Goal: Task Accomplishment & Management: Complete application form

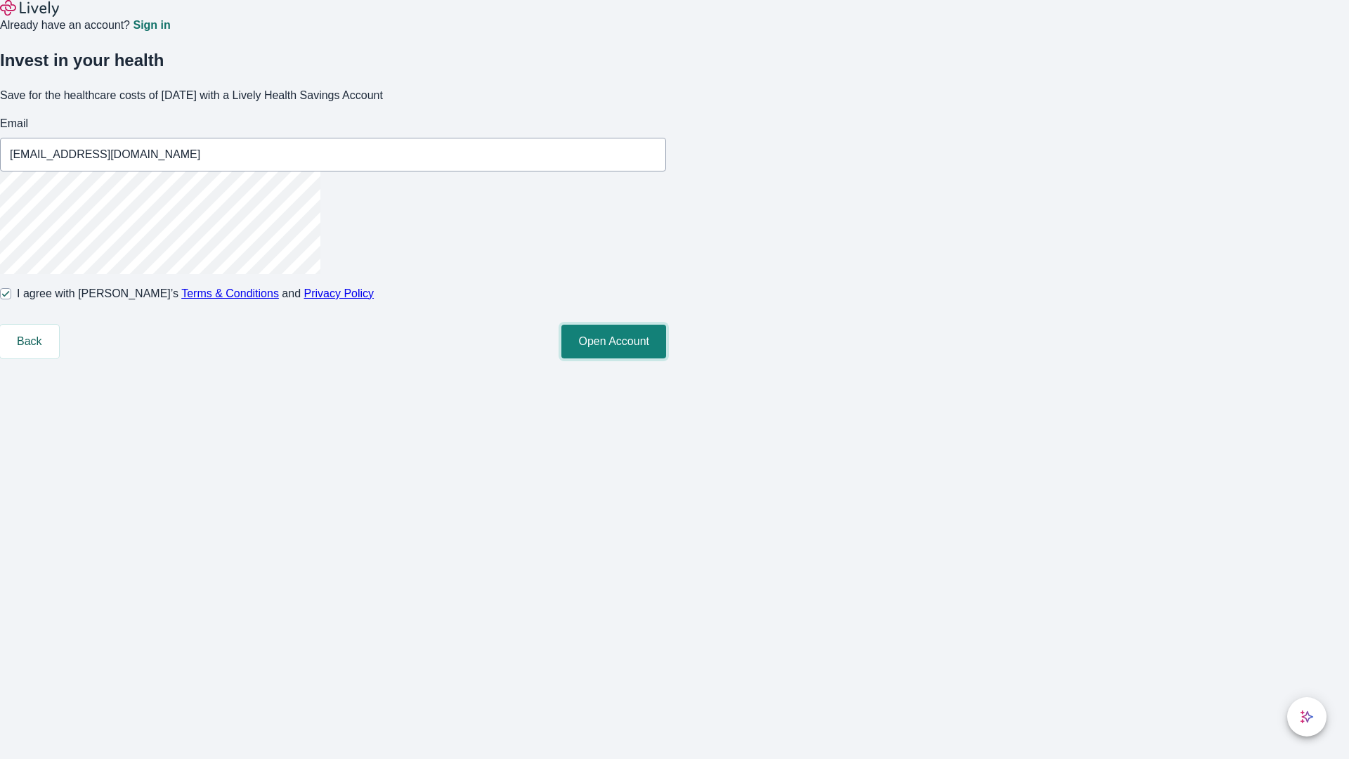
click at [666, 358] on button "Open Account" at bounding box center [613, 342] width 105 height 34
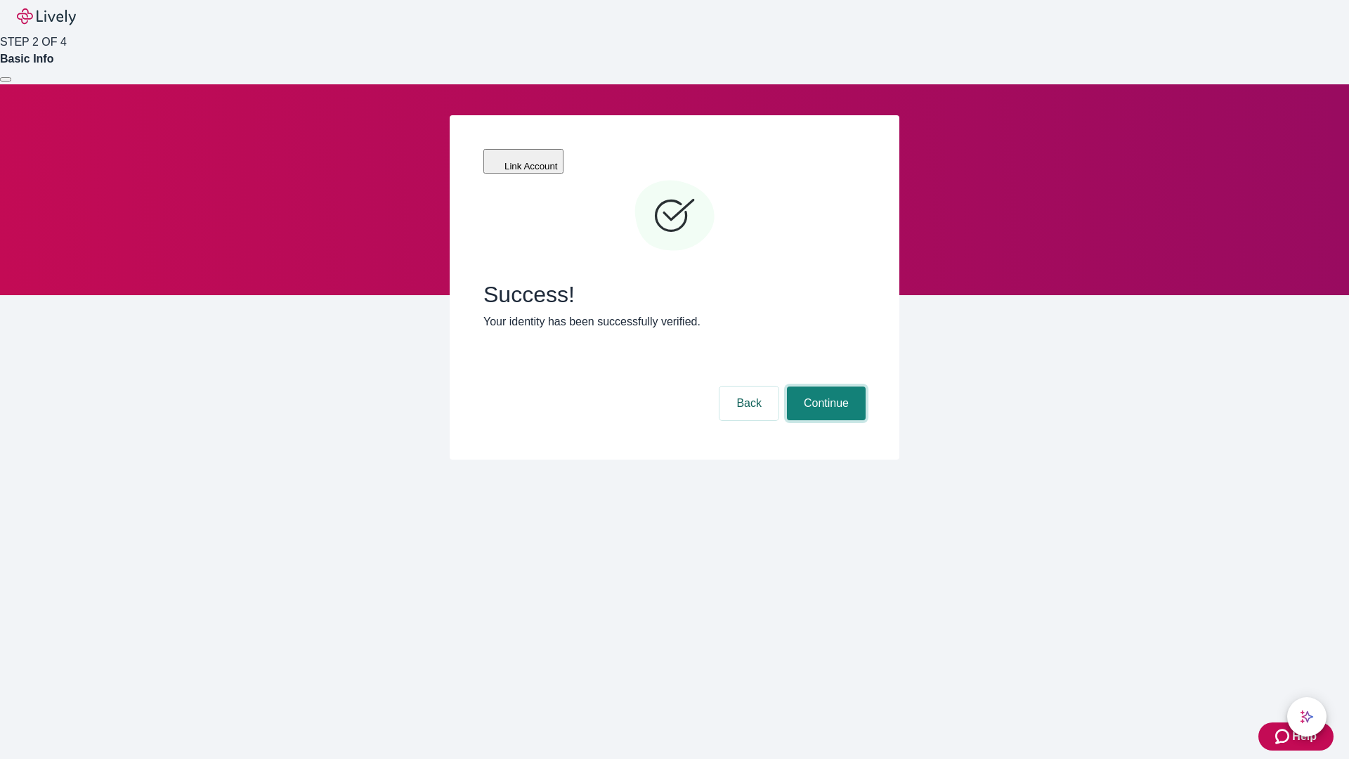
click at [824, 386] on button "Continue" at bounding box center [826, 403] width 79 height 34
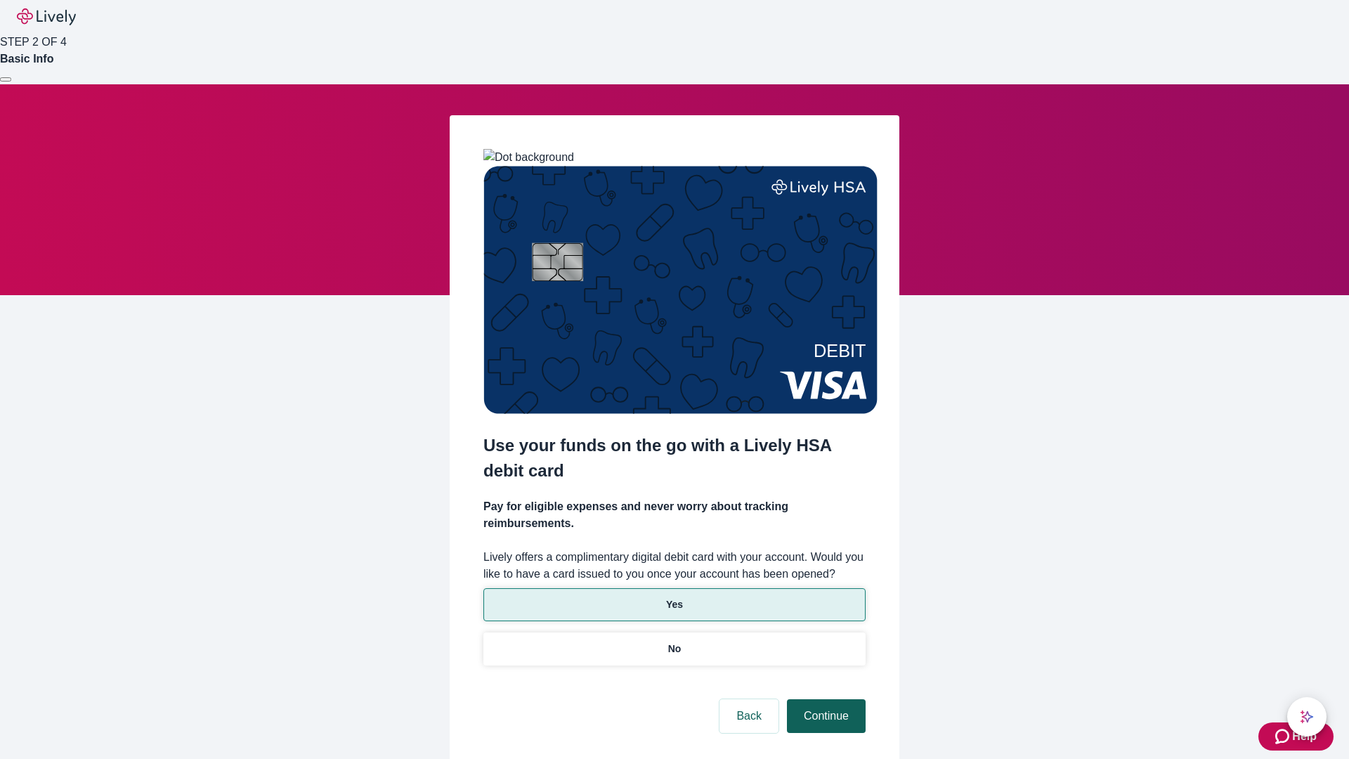
click at [674, 642] on p "No" at bounding box center [674, 649] width 13 height 15
click at [824, 699] on button "Continue" at bounding box center [826, 716] width 79 height 34
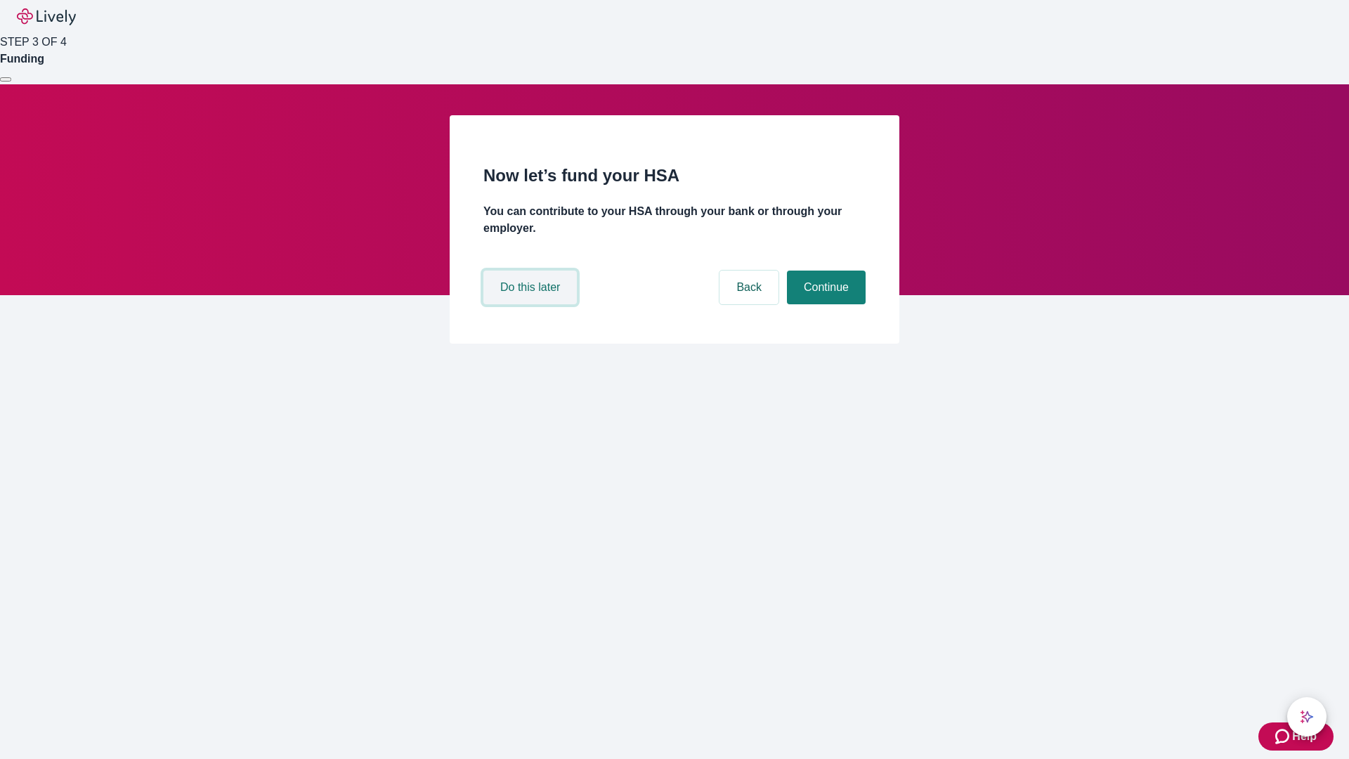
click at [532, 304] on button "Do this later" at bounding box center [529, 288] width 93 height 34
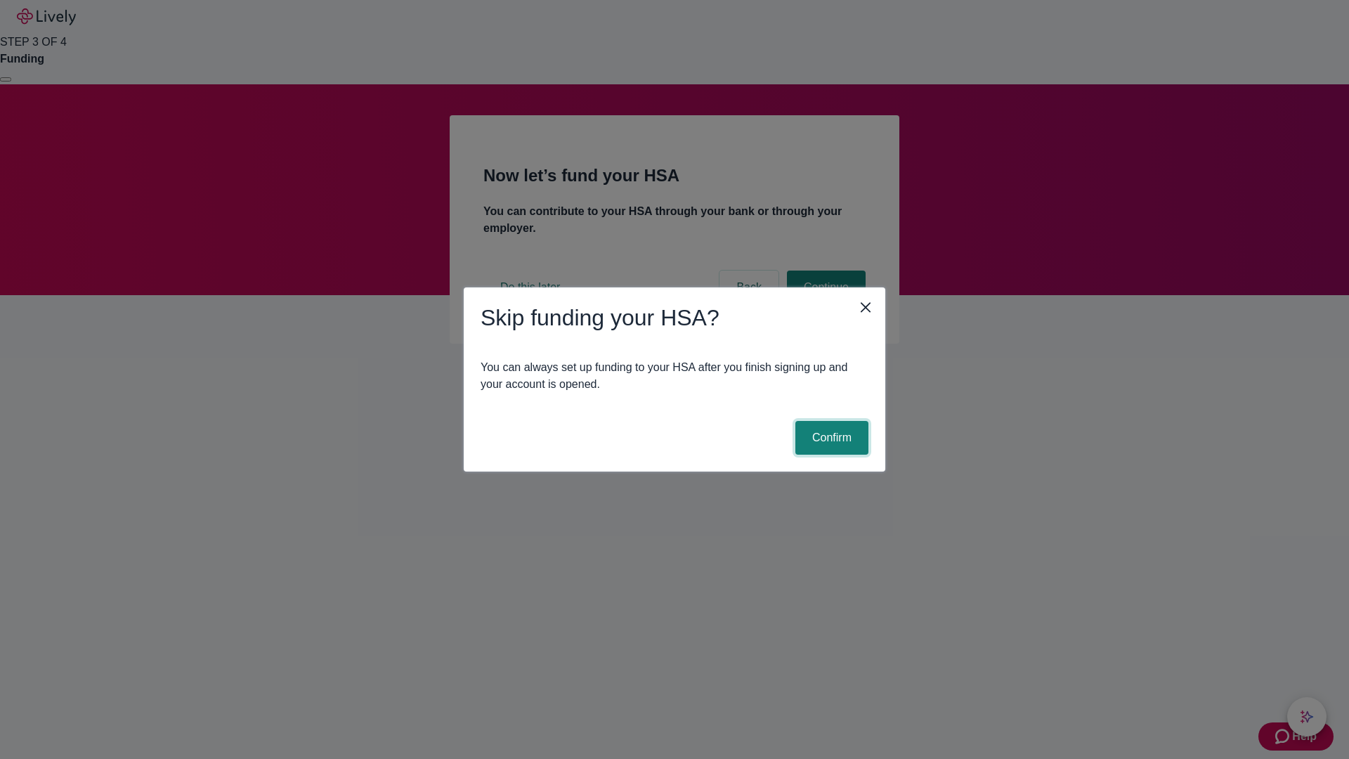
click at [830, 438] on button "Confirm" at bounding box center [831, 438] width 73 height 34
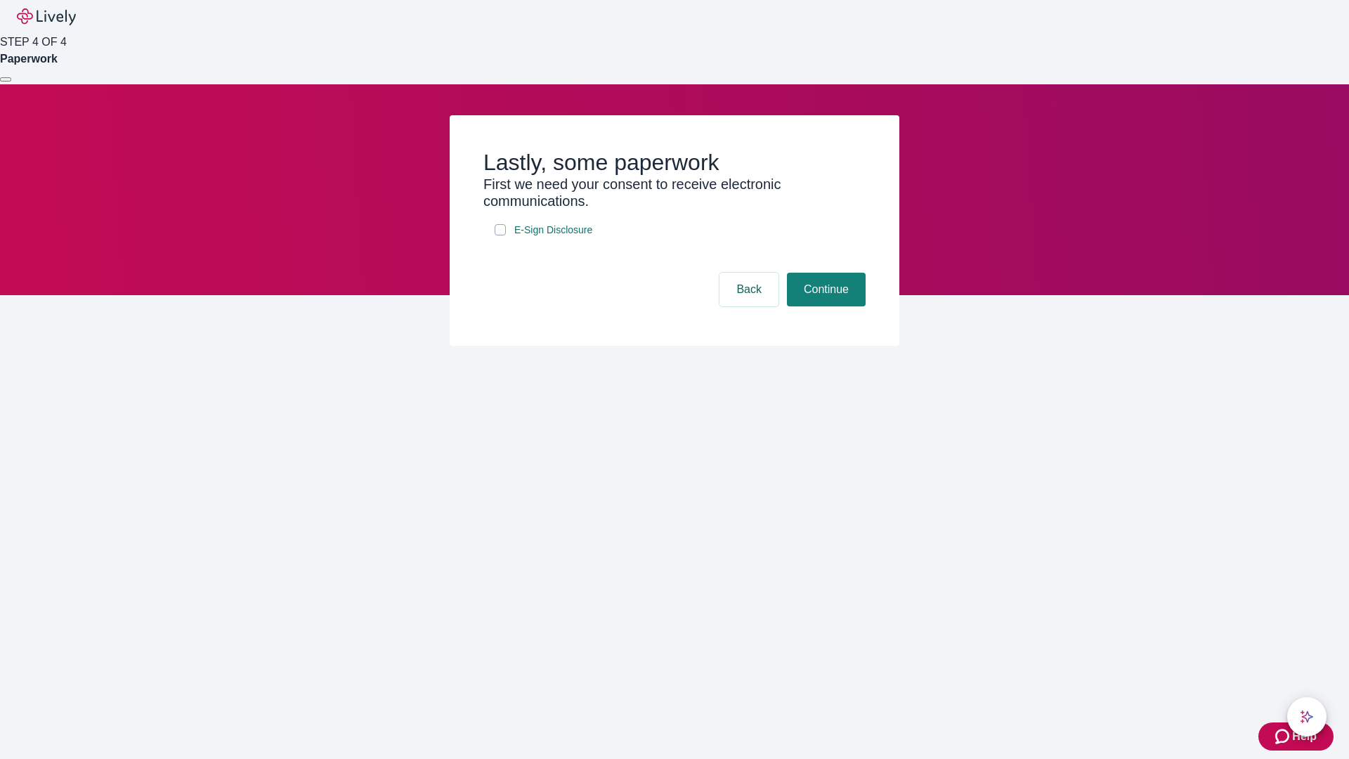
click at [500, 235] on input "E-Sign Disclosure" at bounding box center [500, 229] width 11 height 11
checkbox input "true"
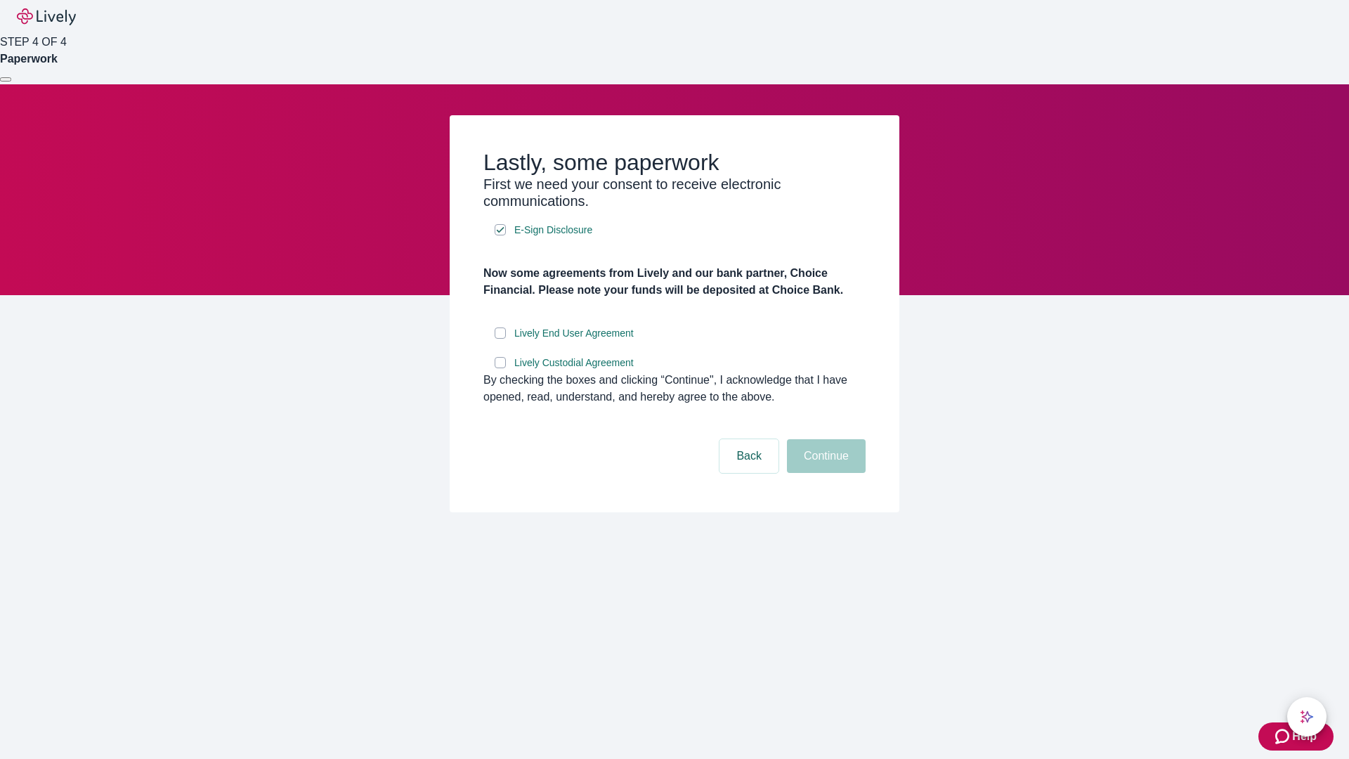
click at [500, 339] on input "Lively End User Agreement" at bounding box center [500, 332] width 11 height 11
checkbox input "true"
click at [500, 368] on input "Lively Custodial Agreement" at bounding box center [500, 362] width 11 height 11
checkbox input "true"
click at [824, 473] on button "Continue" at bounding box center [826, 456] width 79 height 34
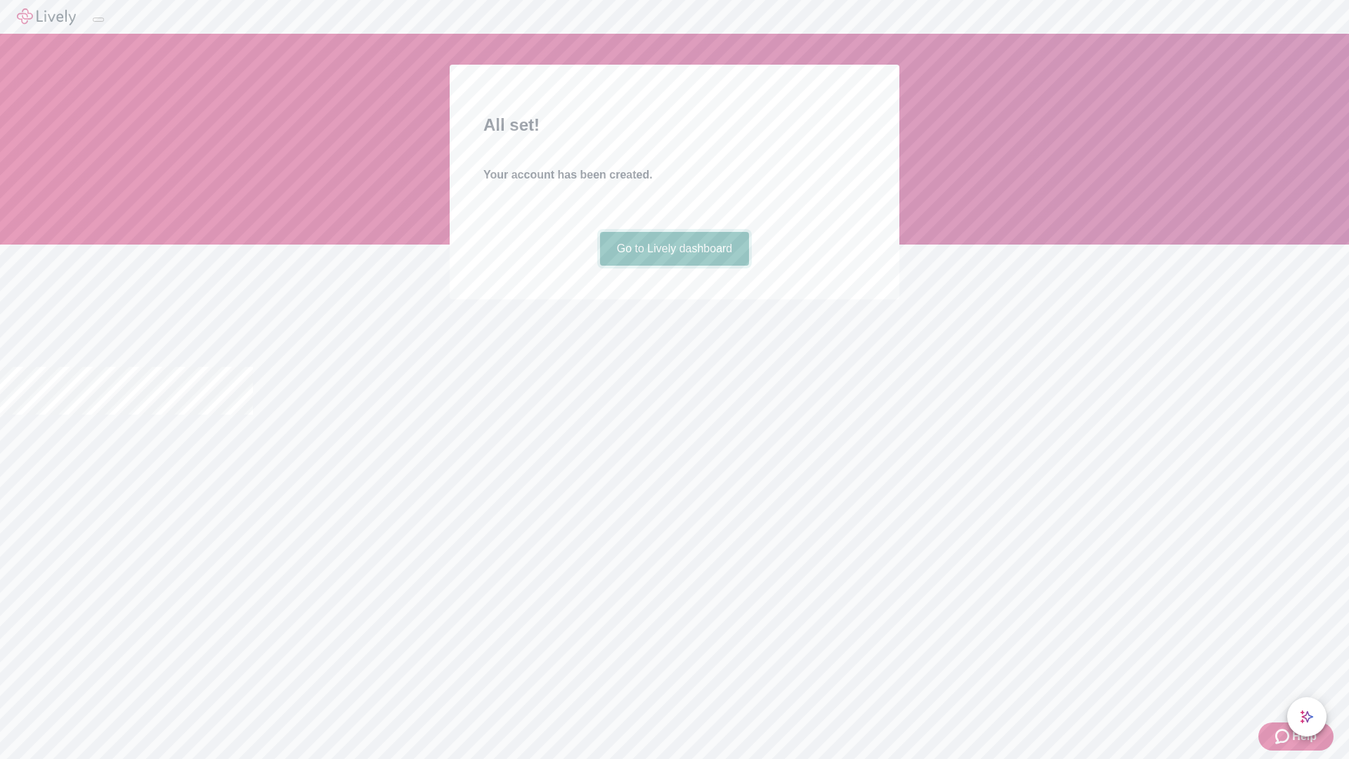
click at [674, 266] on link "Go to Lively dashboard" at bounding box center [675, 249] width 150 height 34
